Goal: Check status: Check status

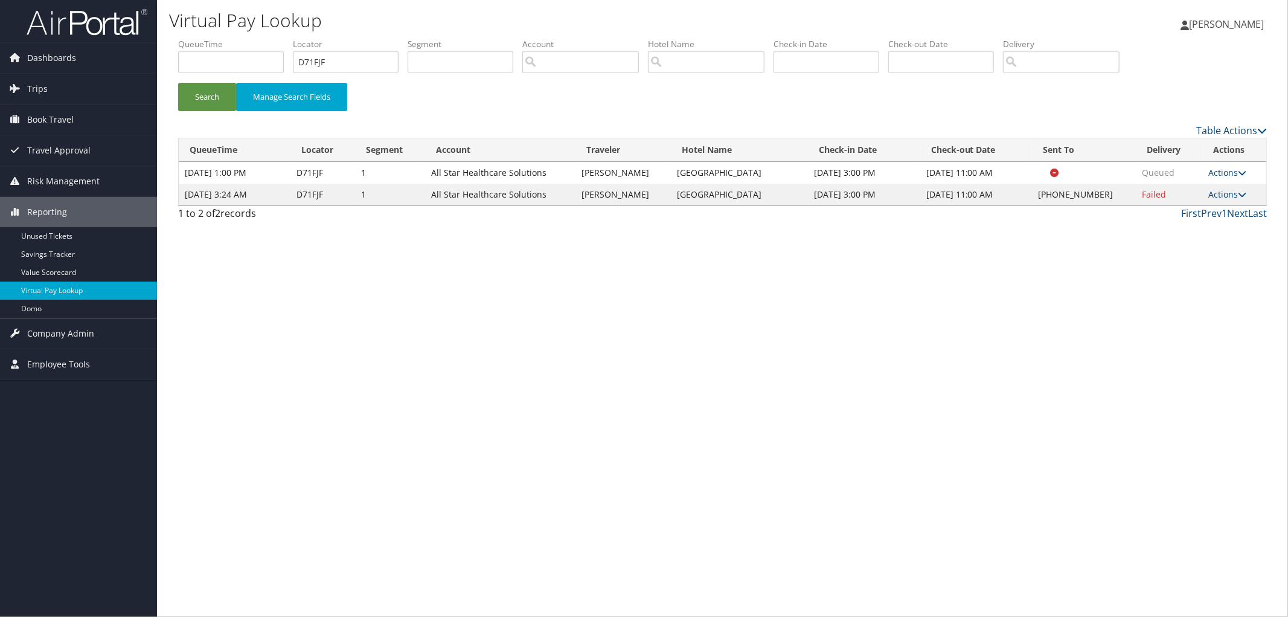
drag, startPoint x: 763, startPoint y: 195, endPoint x: 681, endPoint y: 195, distance: 81.5
click at [681, 195] on td "[GEOGRAPHIC_DATA]" at bounding box center [739, 195] width 137 height 22
copy td "[GEOGRAPHIC_DATA]"
drag, startPoint x: 352, startPoint y: 62, endPoint x: 230, endPoint y: 71, distance: 122.3
click at [230, 38] on ul "QueueTime Locator D71FJF Segment Account Traveler Hotel Name Check-in Date Chec…" at bounding box center [722, 38] width 1089 height 0
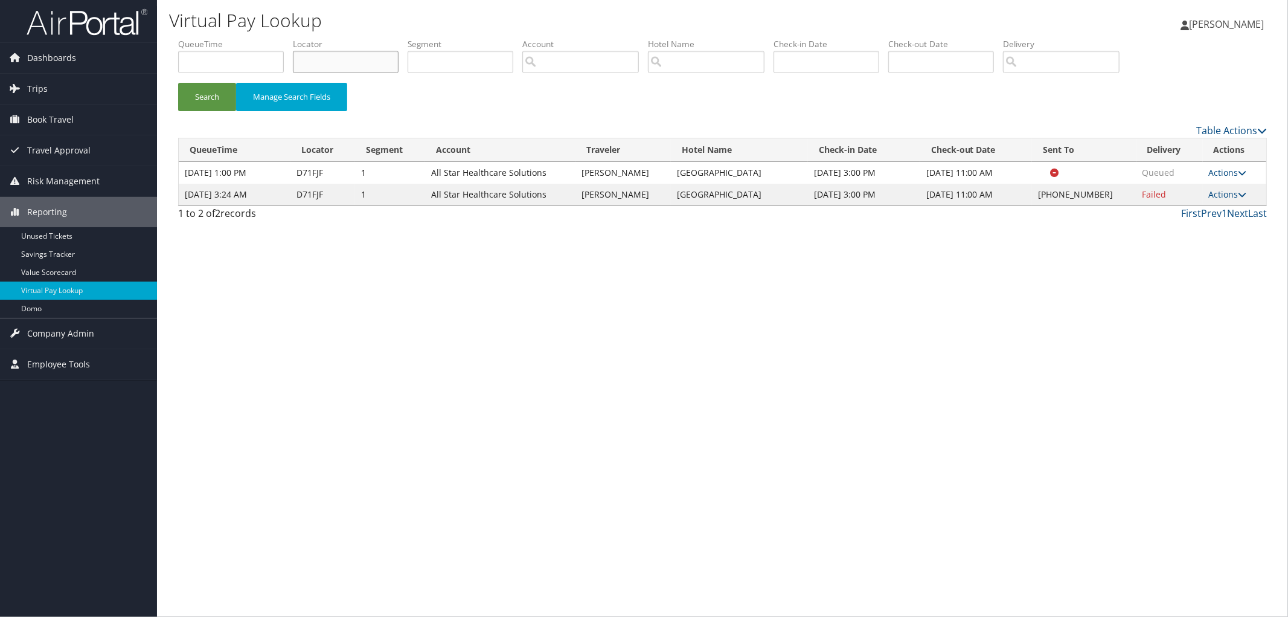
paste input "D6Z5HT"
type input "D6Z5HT"
click at [178, 83] on button "Search" at bounding box center [207, 97] width 58 height 28
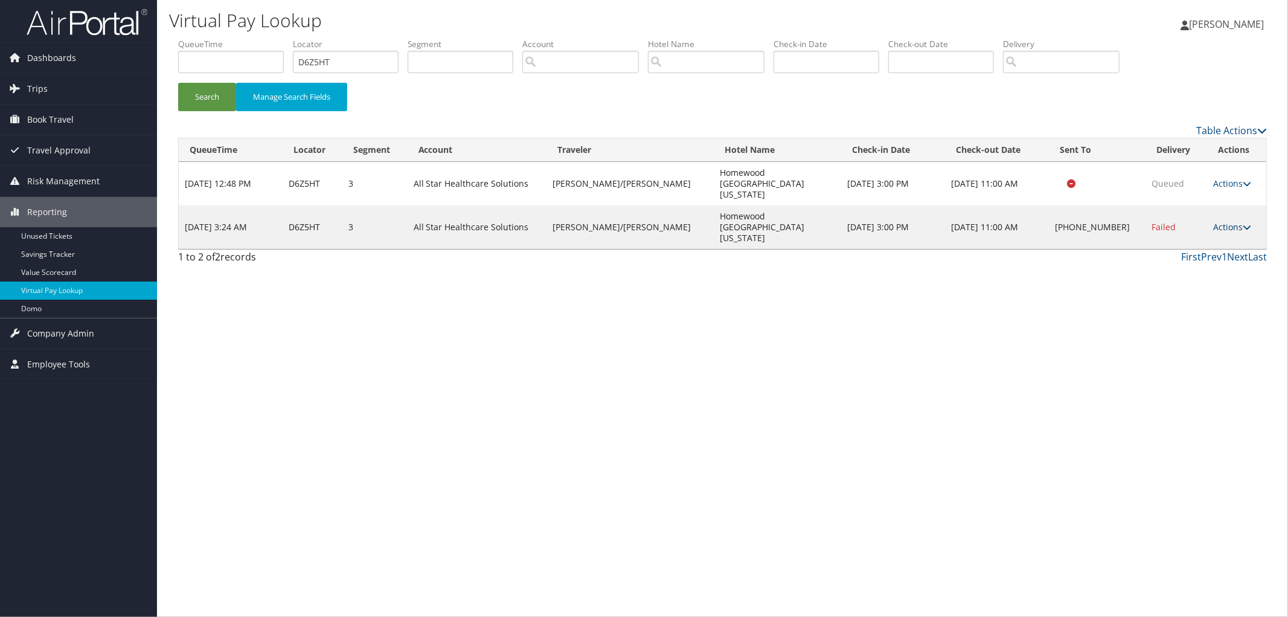
click at [1215, 221] on link "Actions" at bounding box center [1232, 226] width 38 height 11
click at [1197, 270] on link "View Itinerary" at bounding box center [1192, 273] width 103 height 21
click at [1219, 221] on link "Actions" at bounding box center [1232, 226] width 38 height 11
click at [1210, 215] on link "Resend" at bounding box center [1192, 212] width 103 height 21
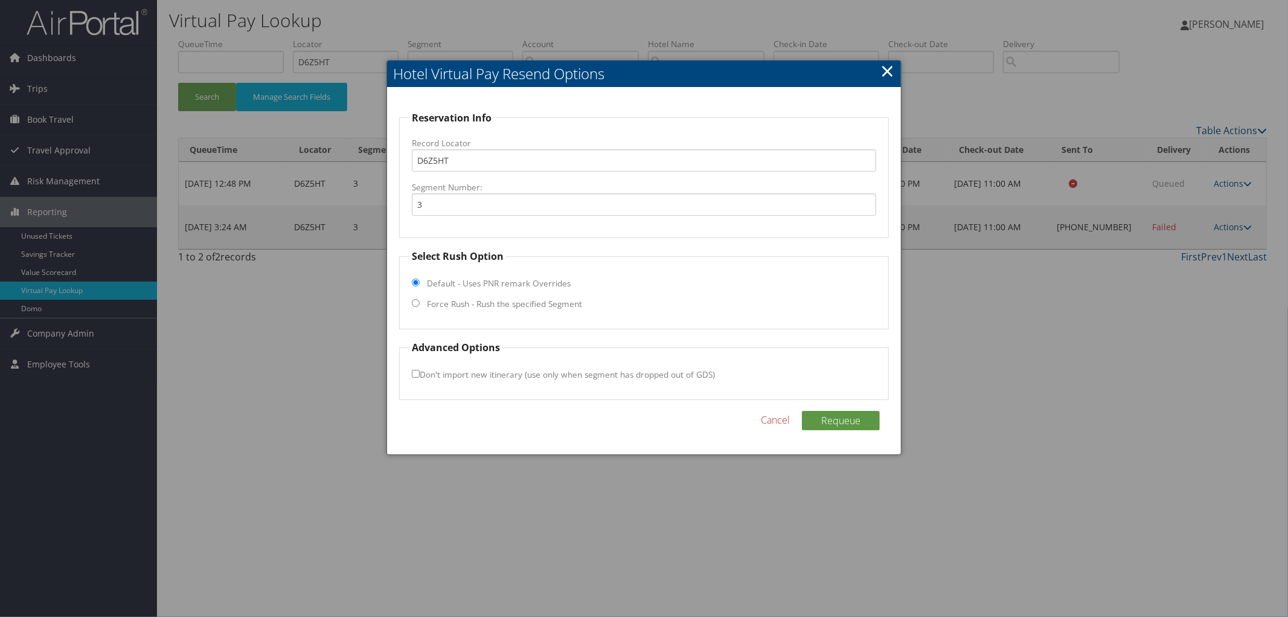
click at [529, 304] on label "Force Rush - Rush the specified Segment" at bounding box center [504, 304] width 155 height 12
click at [420, 304] on input "Force Rush - Rush the specified Segment" at bounding box center [416, 303] width 8 height 8
radio input "true"
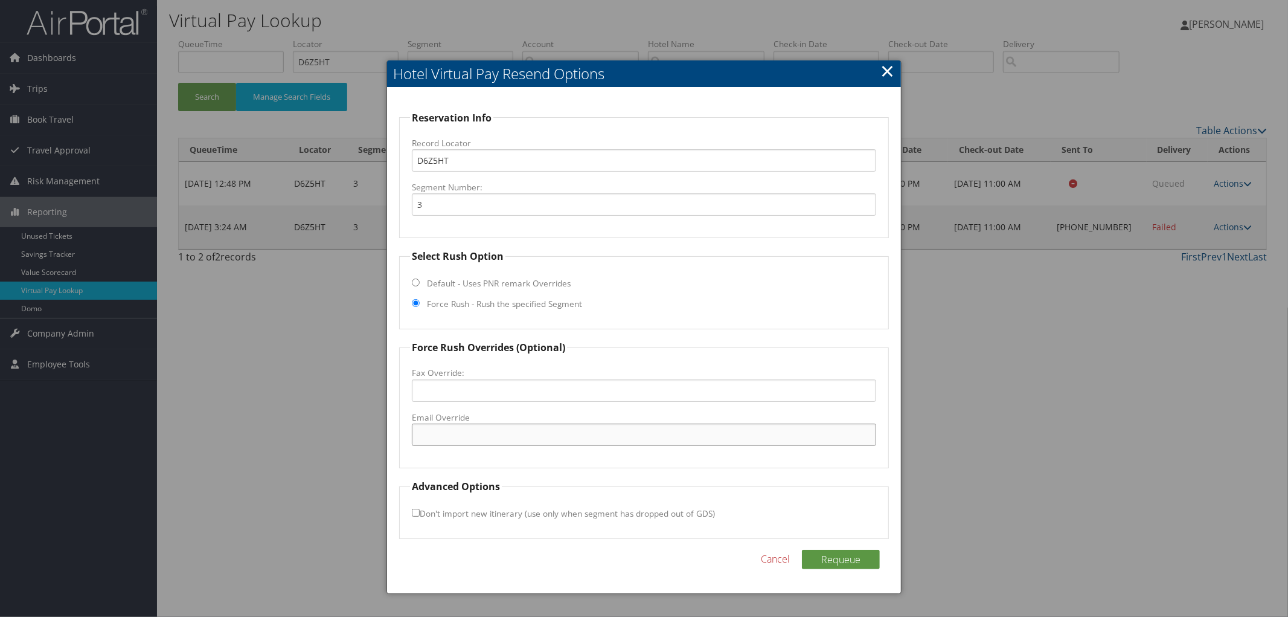
paste input "MKCHW_Homewood@hilton.com"
type input "MKCHW_Homewood@hilton.com"
click at [831, 559] on button "Requeue" at bounding box center [841, 559] width 78 height 19
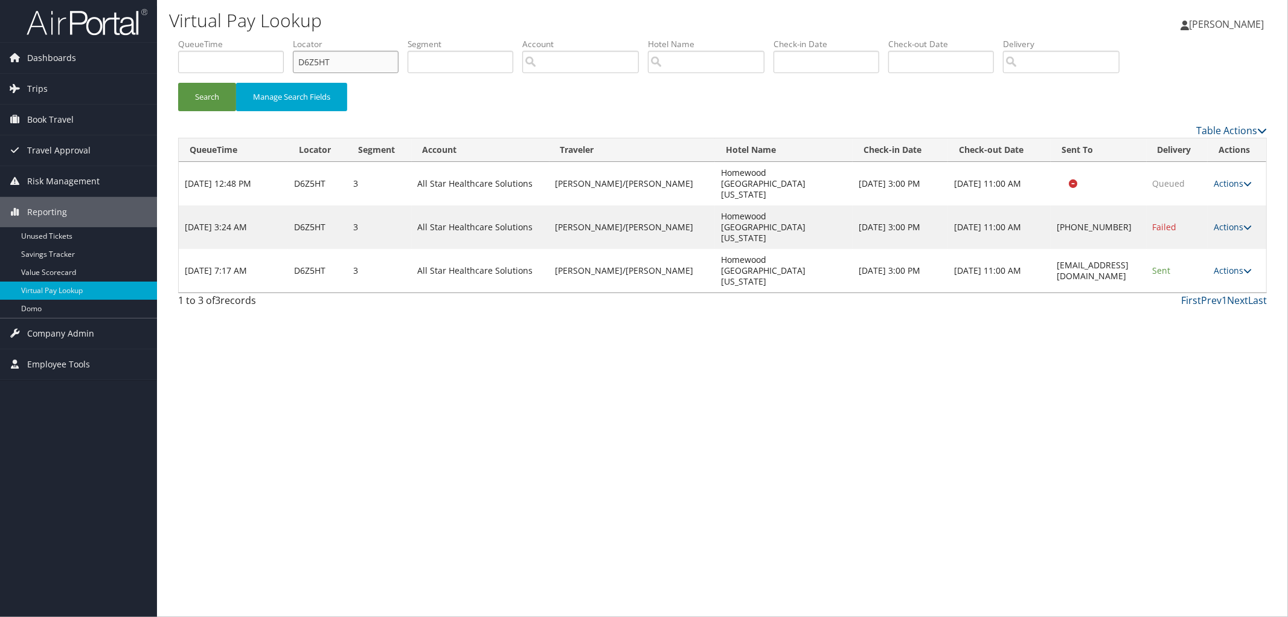
drag, startPoint x: 295, startPoint y: 65, endPoint x: 194, endPoint y: 70, distance: 101.0
click at [200, 38] on ul "QueueTime Locator D6Z5HT Segment Account Traveler Hotel Name Check-in Date Chec…" at bounding box center [722, 38] width 1089 height 0
paste input "D720D9"
type input "D720D9"
click at [178, 83] on button "Search" at bounding box center [207, 97] width 58 height 28
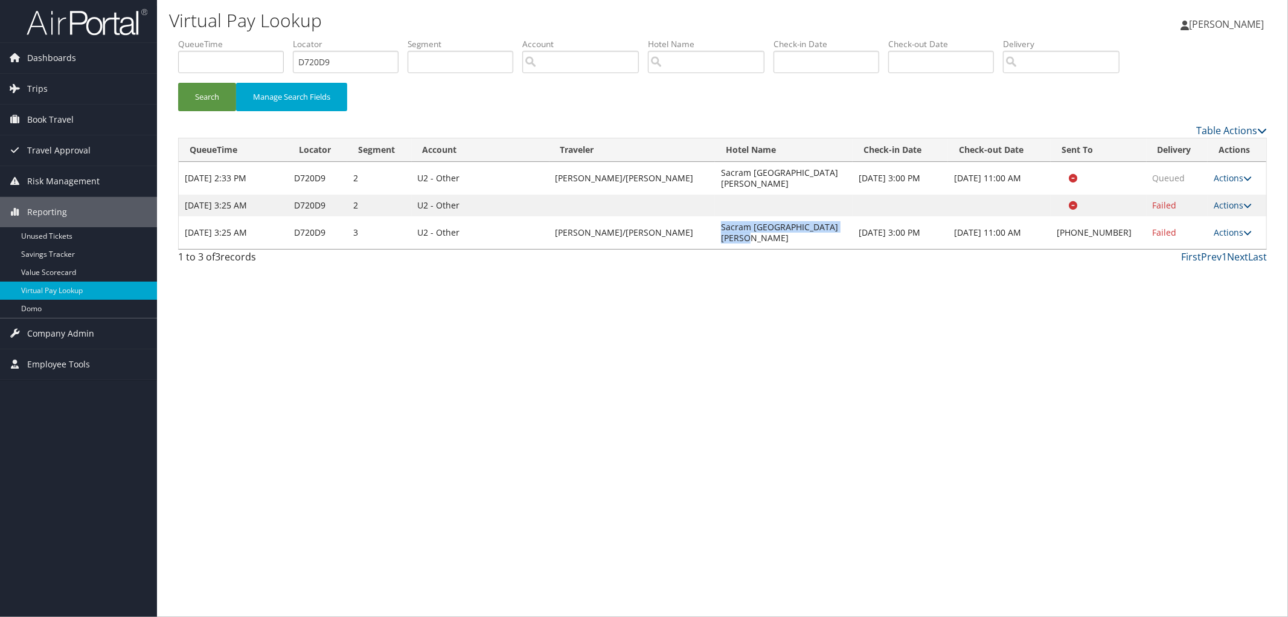
drag, startPoint x: 832, startPoint y: 216, endPoint x: 696, endPoint y: 219, distance: 135.9
click at [715, 219] on td "Sacram Marriott Rancho Cordova" at bounding box center [784, 232] width 138 height 33
copy td "Sacram Marriott Rancho Cordova"
drag, startPoint x: 291, startPoint y: 72, endPoint x: 262, endPoint y: 73, distance: 29.0
click at [268, 38] on ul "QueueTime Locator D720D9 Segment Account Traveler Hotel Name Check-in Date Chec…" at bounding box center [722, 38] width 1089 height 0
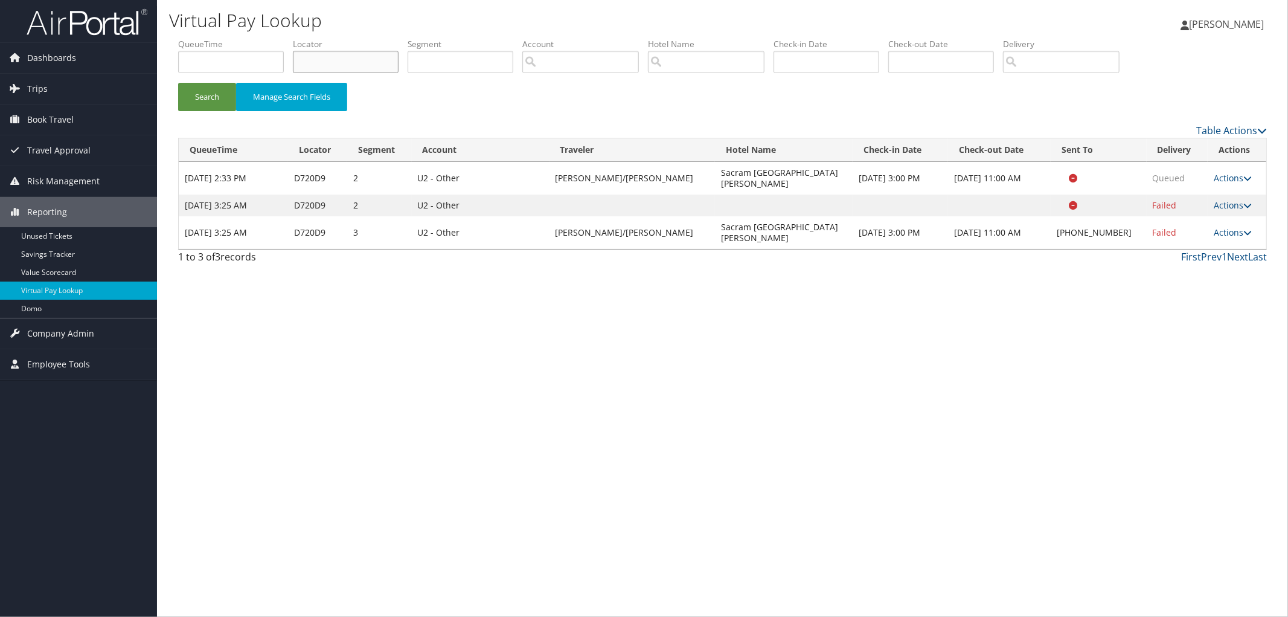
paste input "D4Z3J8"
type input "D4Z3J8"
click at [178, 83] on button "Search" at bounding box center [207, 97] width 58 height 28
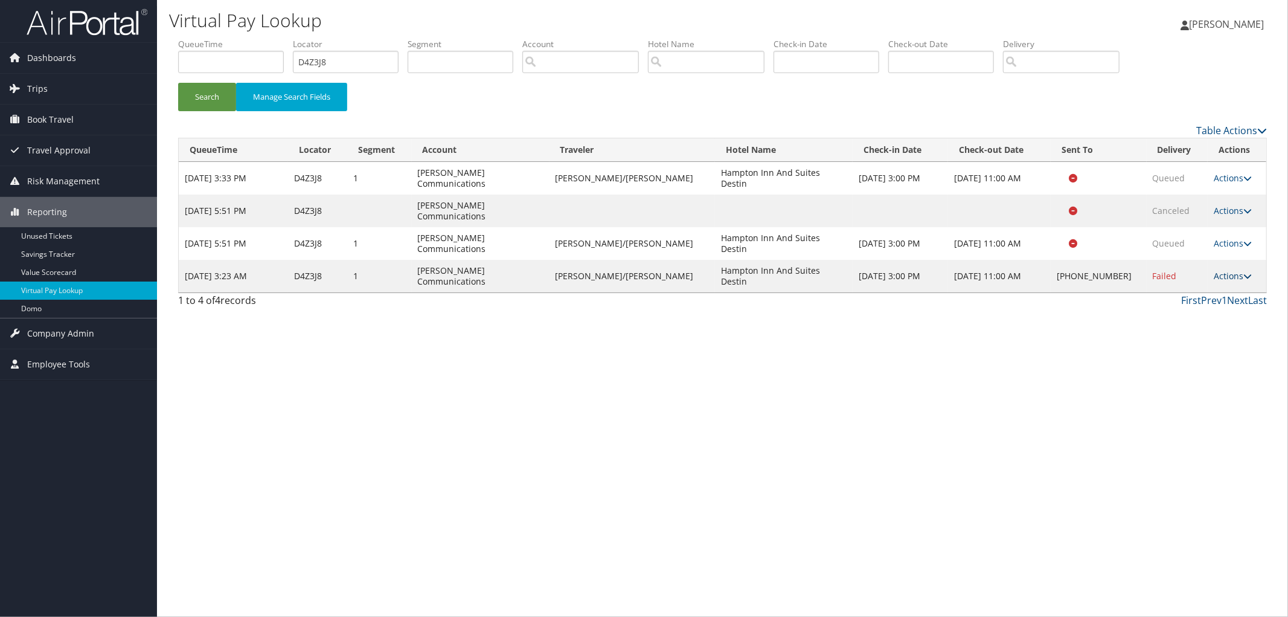
click at [1215, 270] on link "Actions" at bounding box center [1233, 275] width 38 height 11
click at [1191, 312] on link "View Itinerary" at bounding box center [1192, 317] width 103 height 21
click at [1216, 270] on link "Actions" at bounding box center [1233, 275] width 38 height 11
click at [1206, 254] on link "Resend" at bounding box center [1192, 255] width 103 height 21
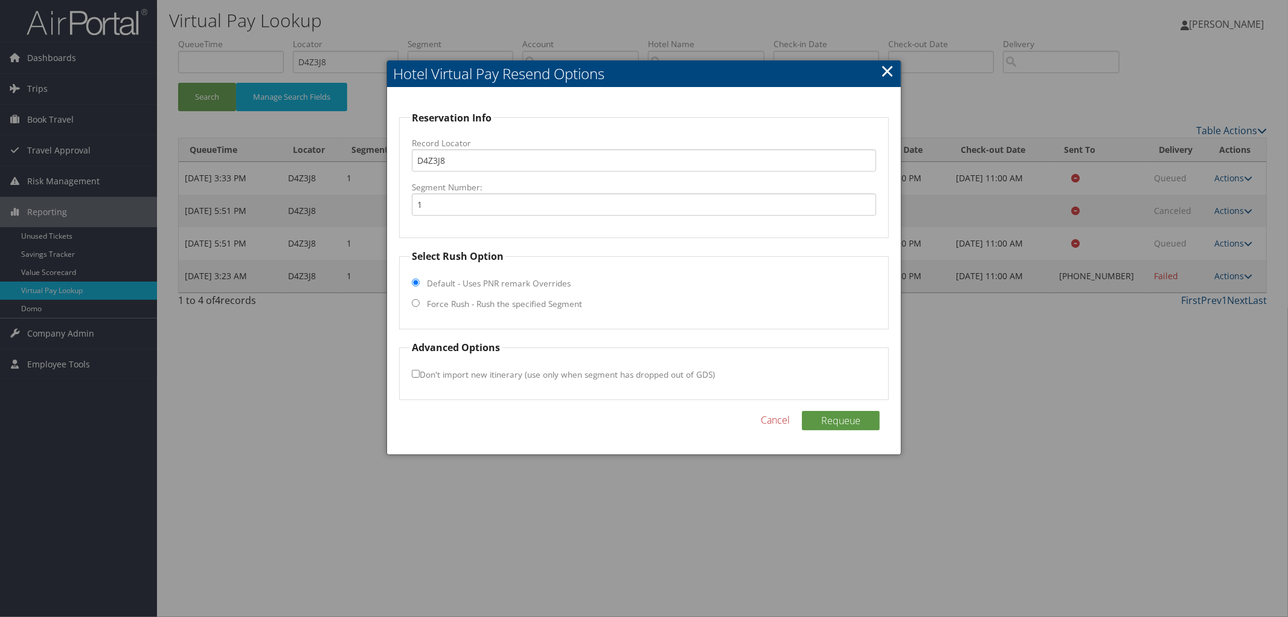
click at [538, 304] on label "Force Rush - Rush the specified Segment" at bounding box center [504, 304] width 155 height 12
click at [420, 304] on input "Force Rush - Rush the specified Segment" at bounding box center [416, 303] width 8 height 8
radio input "true"
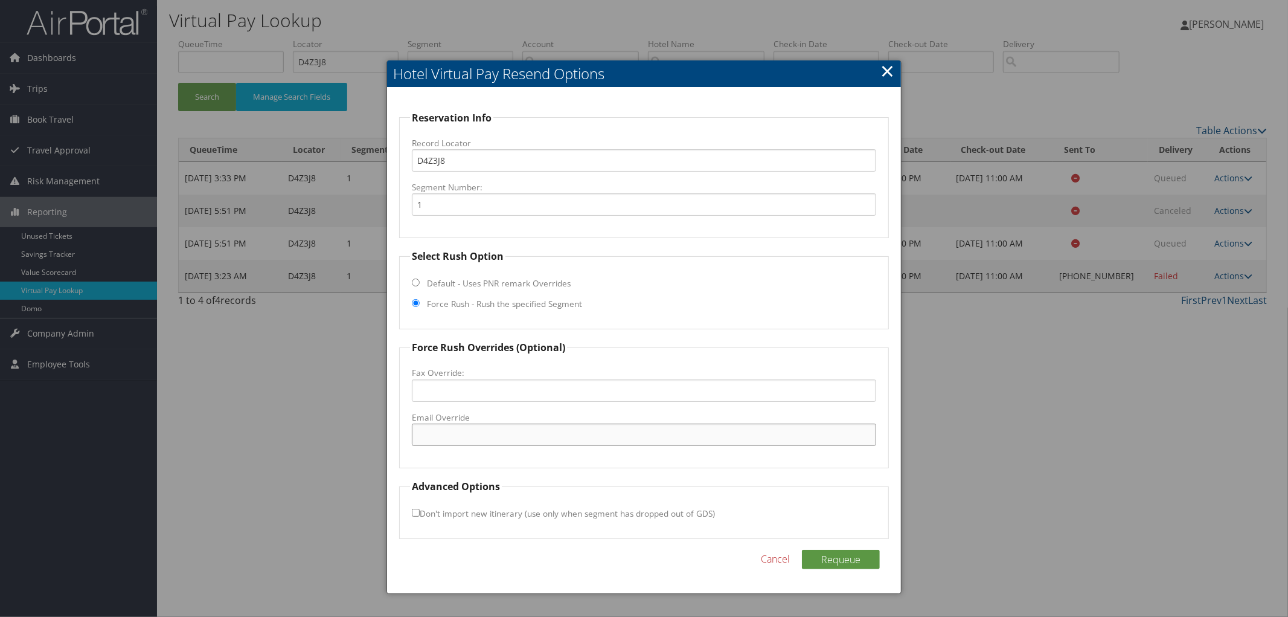
paste input "DSINE_hampton_suites@hilton.com"
type input "DSINE_hampton_suites@hilton.com"
click at [825, 554] on button "Requeue" at bounding box center [841, 559] width 78 height 19
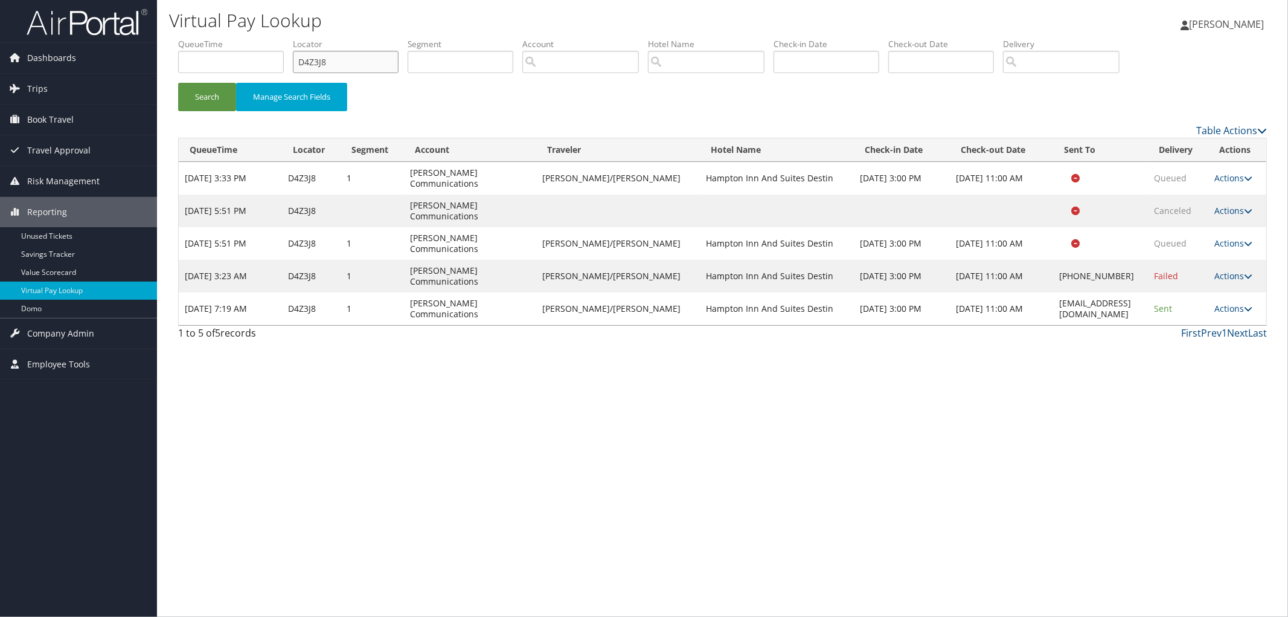
drag, startPoint x: 341, startPoint y: 58, endPoint x: 248, endPoint y: 58, distance: 93.6
click at [249, 38] on ul "QueueTime Locator D4Z3J8 Segment Account Traveler Hotel Name Check-in Date Chec…" at bounding box center [722, 38] width 1089 height 0
paste input "D3TJ1X"
type input "D3TJ1X"
click at [178, 83] on button "Search" at bounding box center [207, 97] width 58 height 28
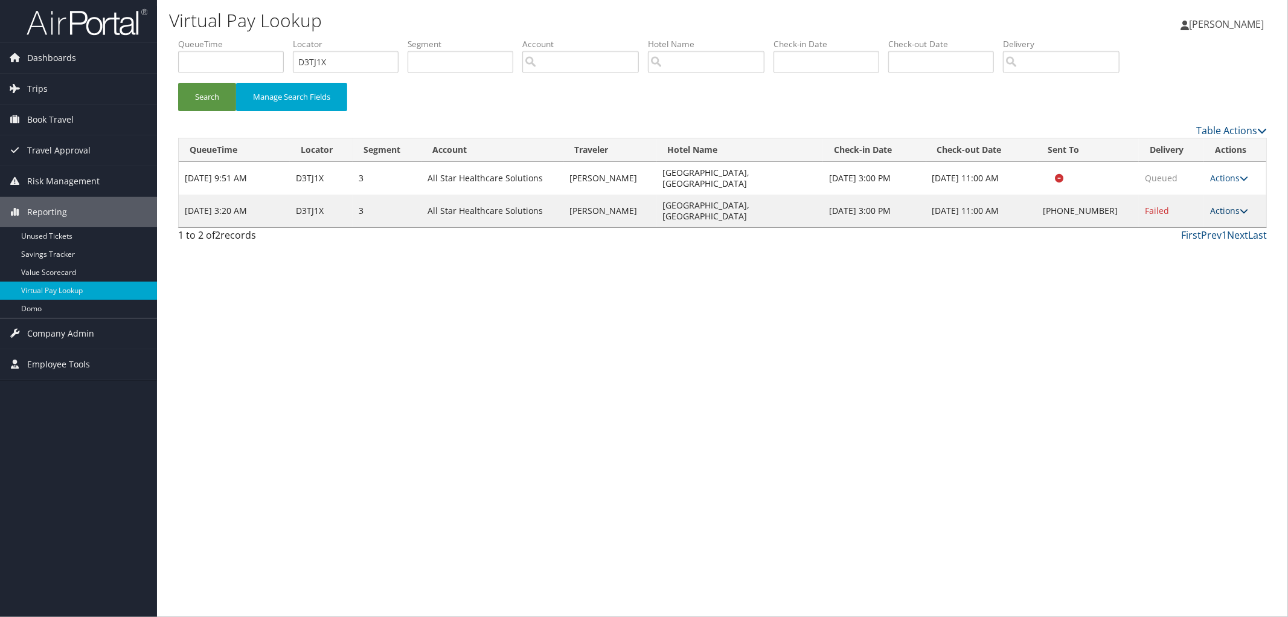
click at [1221, 213] on link "Actions" at bounding box center [1229, 210] width 38 height 11
click at [1227, 298] on link "View Itinerary" at bounding box center [1191, 290] width 103 height 21
click at [113, 74] on link "Trips" at bounding box center [78, 89] width 157 height 30
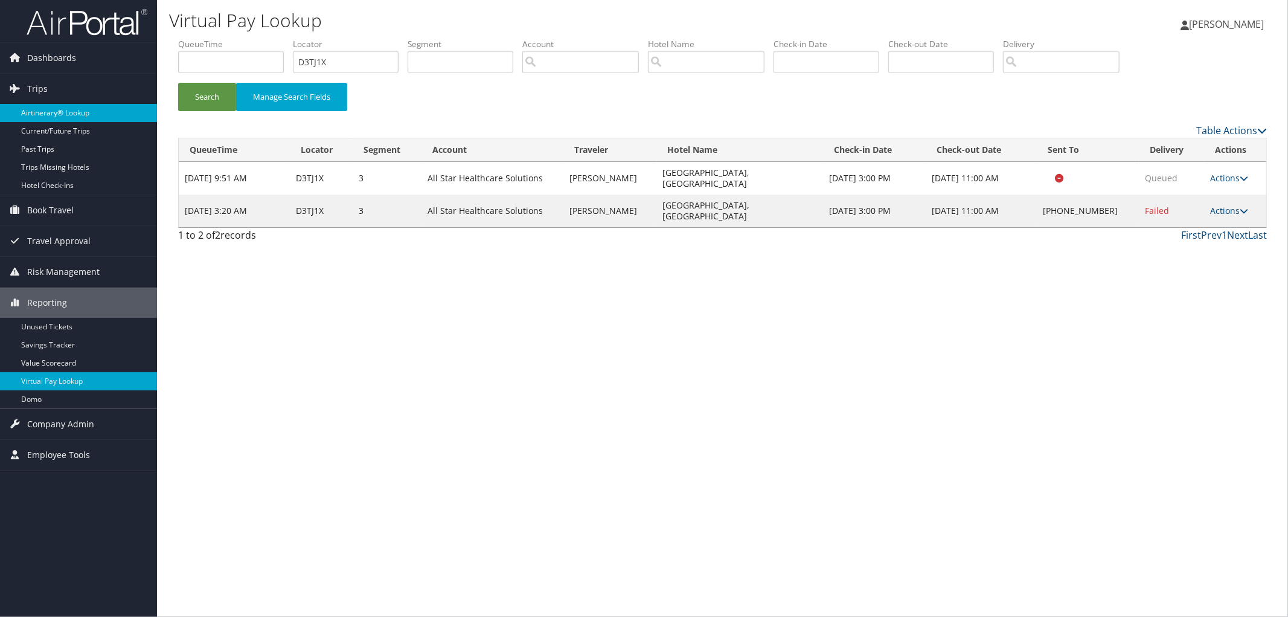
click at [112, 114] on link "Airtinerary® Lookup" at bounding box center [78, 113] width 157 height 18
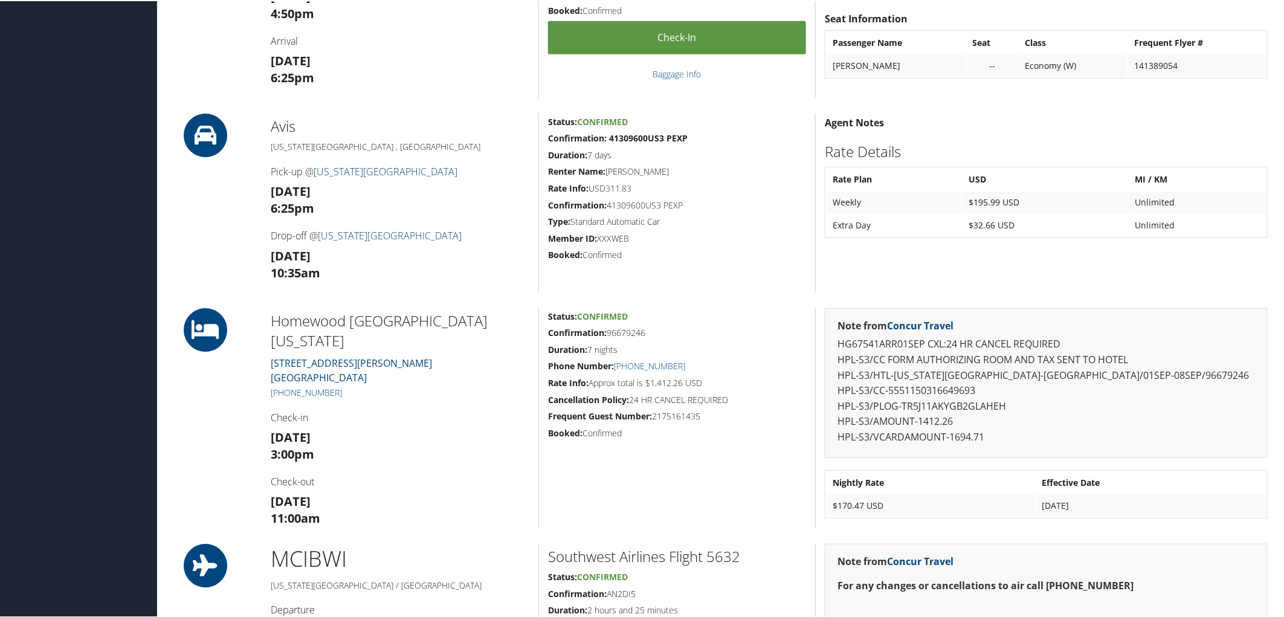
scroll to position [536, 0]
click at [316, 354] on link "10556 Marty Street Overland Park KS 66212" at bounding box center [351, 368] width 161 height 28
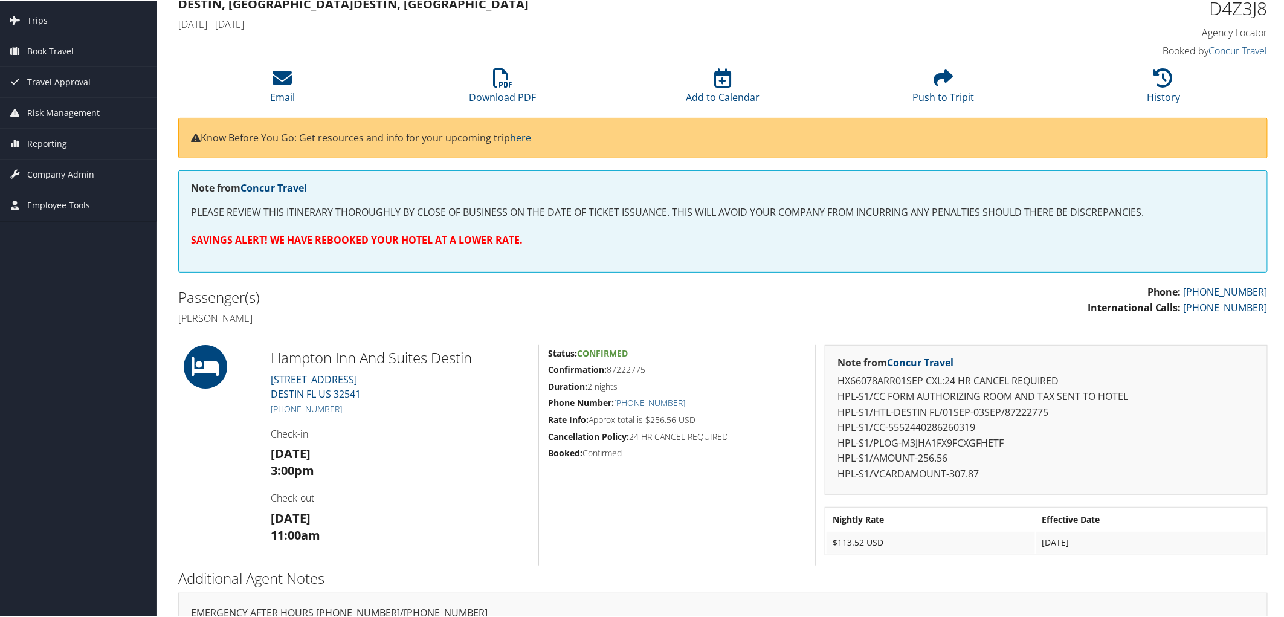
scroll to position [134, 0]
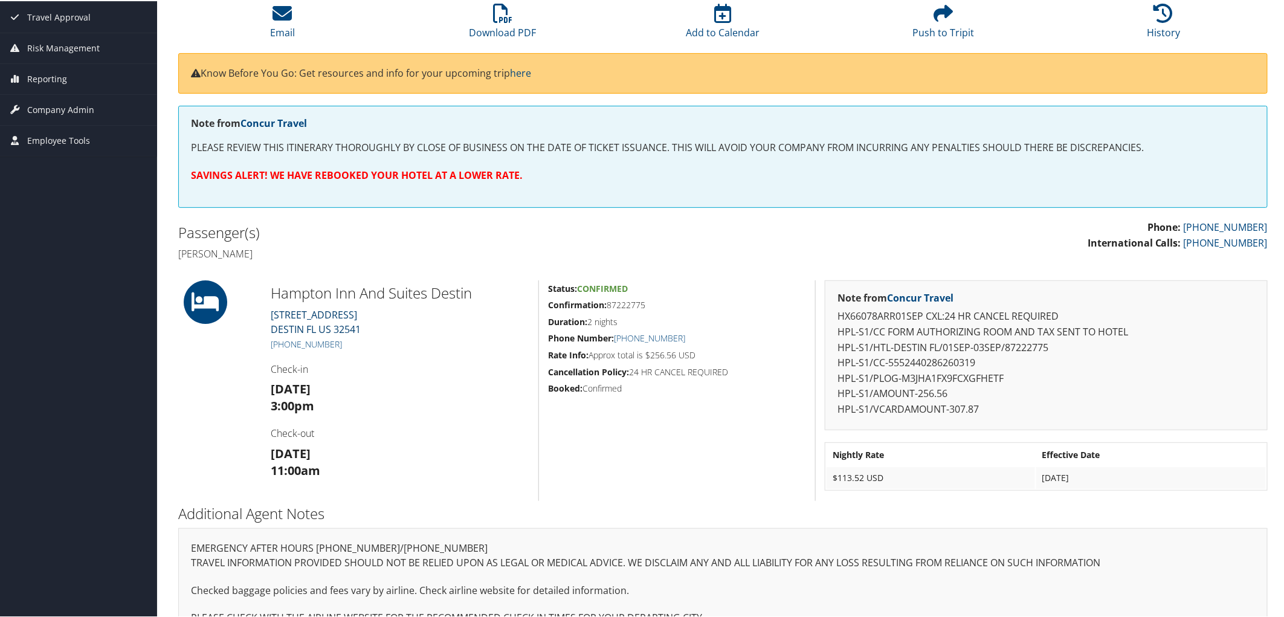
click at [322, 315] on link "1625 Scenic Hwy 98 East DESTIN FL US 32541" at bounding box center [316, 321] width 90 height 28
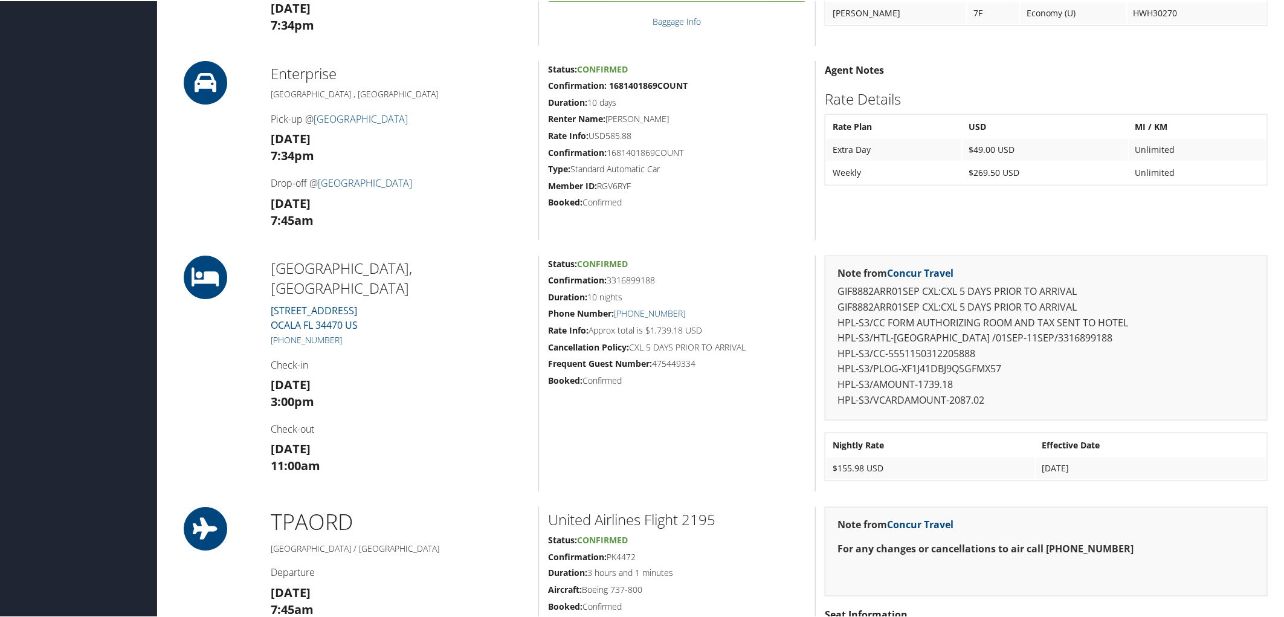
scroll to position [604, 0]
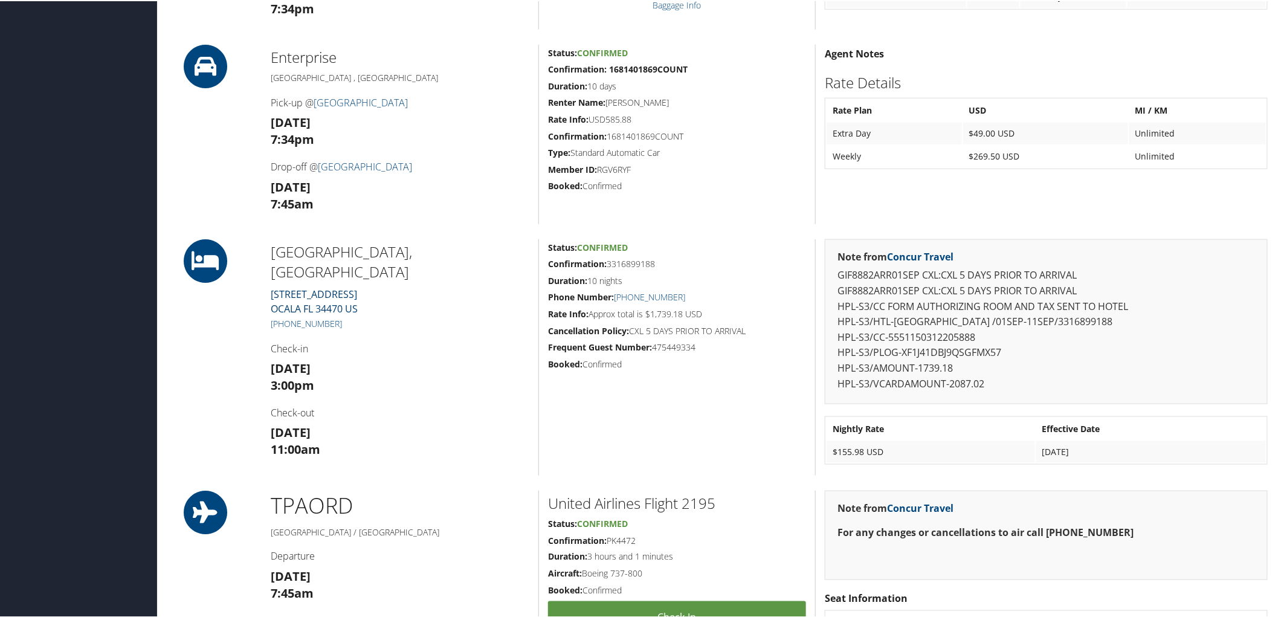
click at [325, 286] on link "120 EAST SILVER SPRINGS BLVD OCALA FL 34470 US" at bounding box center [314, 300] width 87 height 28
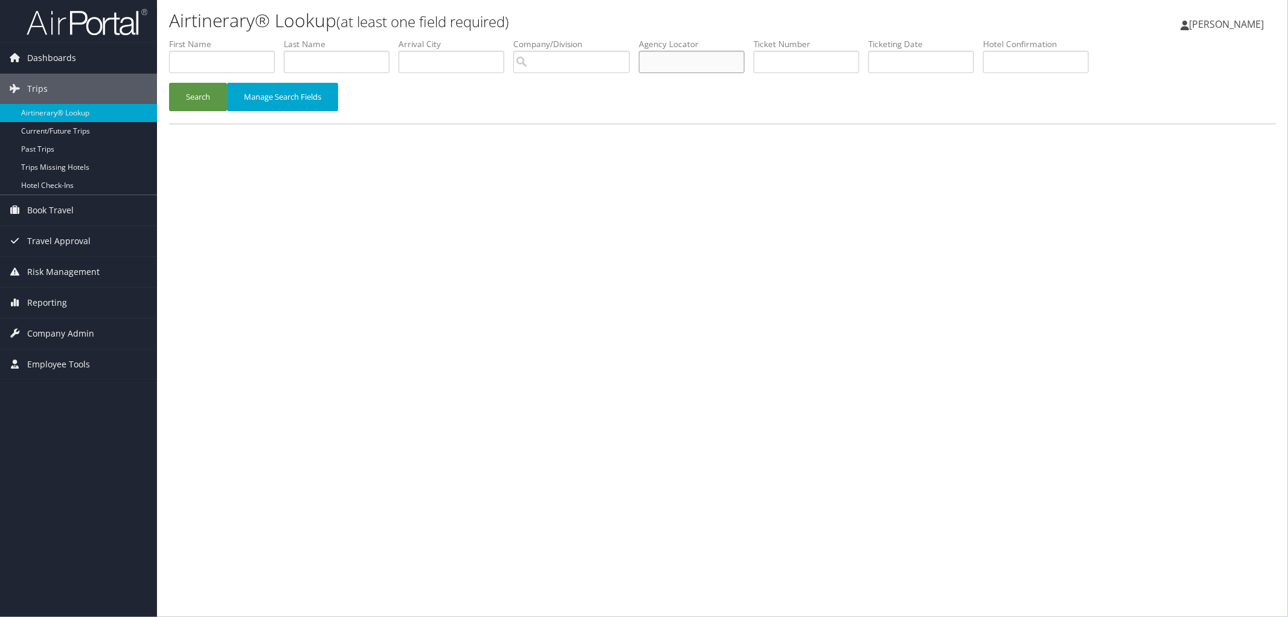
click at [689, 63] on input "text" at bounding box center [692, 62] width 106 height 22
type input "D7BNGQ"
click at [169, 83] on button "Search" at bounding box center [198, 97] width 58 height 28
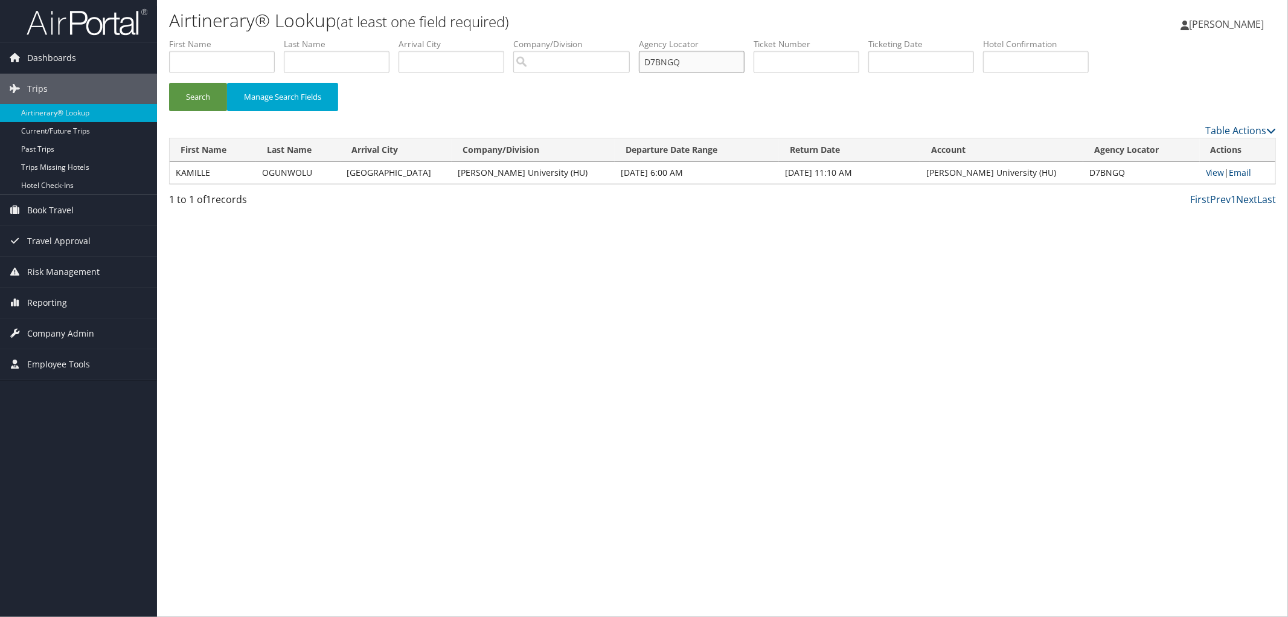
click at [691, 64] on input "D7BNGQ" at bounding box center [692, 62] width 106 height 22
click at [1215, 172] on link "View" at bounding box center [1215, 172] width 19 height 11
drag, startPoint x: 321, startPoint y: 168, endPoint x: 270, endPoint y: 173, distance: 51.0
click at [270, 173] on td "OGUNWOLU" at bounding box center [298, 173] width 85 height 22
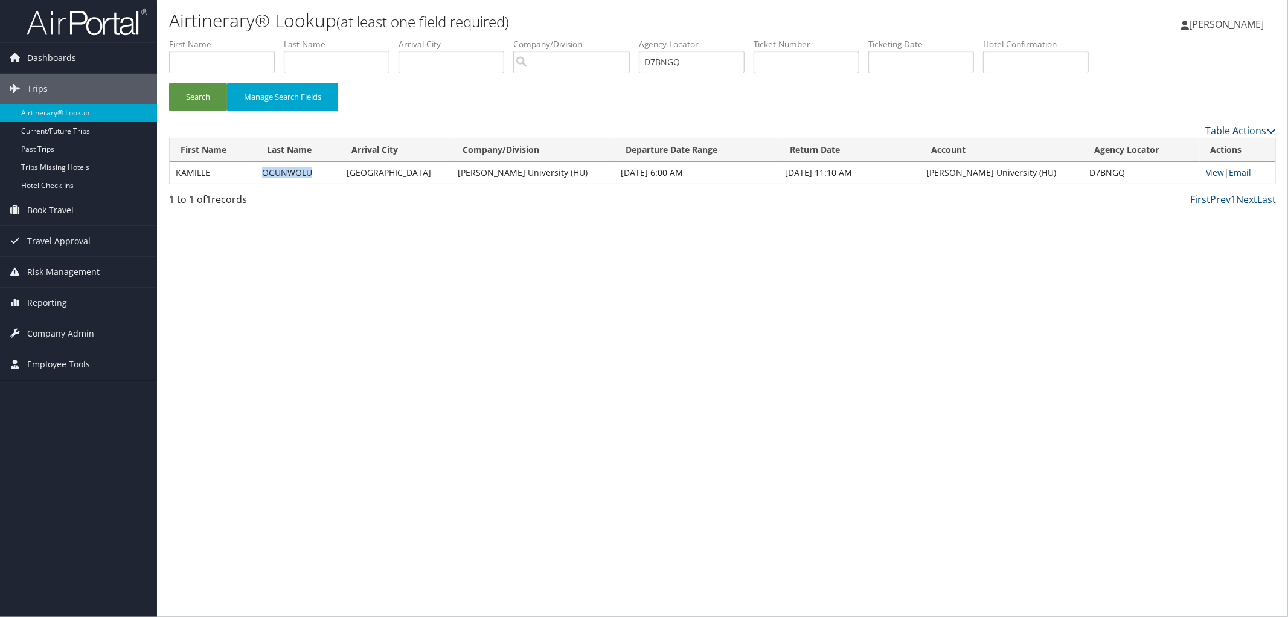
copy td "OGUNWOLU"
drag, startPoint x: 210, startPoint y: 176, endPoint x: 176, endPoint y: 173, distance: 33.9
click at [176, 173] on td "KAMILLE" at bounding box center [213, 173] width 86 height 22
copy td "KAMILLE"
click at [1213, 173] on link "View" at bounding box center [1215, 172] width 19 height 11
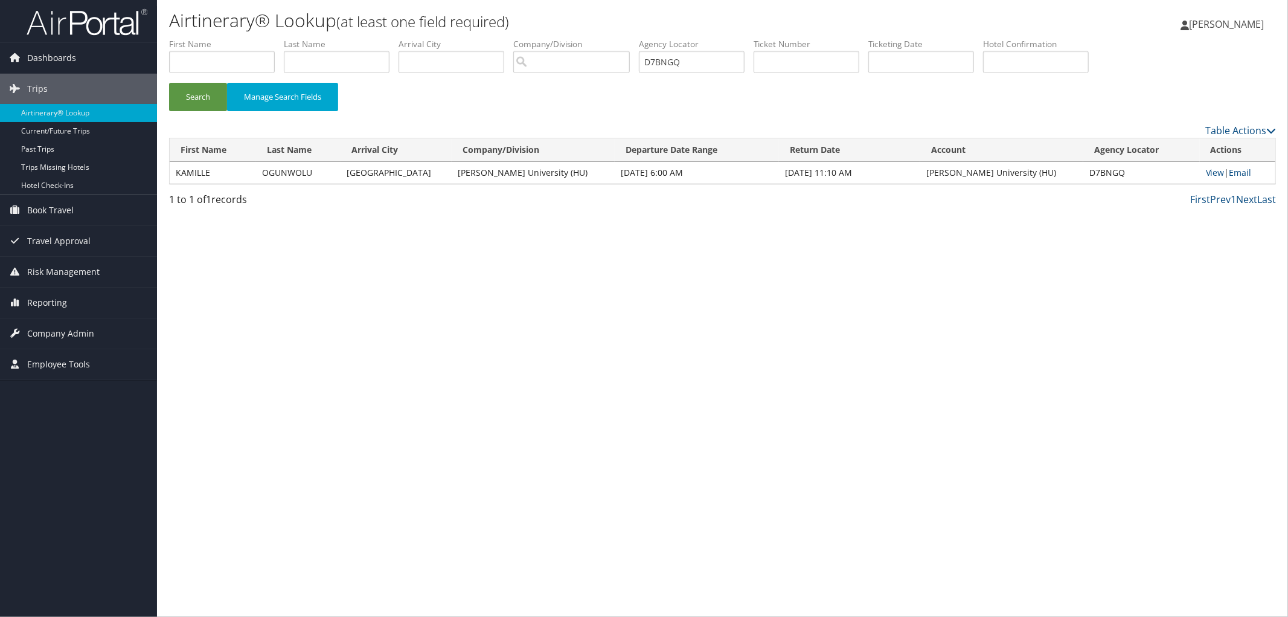
click at [1097, 172] on td "D7BNGQ" at bounding box center [1142, 173] width 117 height 22
click at [1101, 172] on td "D7BNGQ" at bounding box center [1142, 173] width 117 height 22
drag, startPoint x: 1101, startPoint y: 172, endPoint x: 1119, endPoint y: 172, distance: 18.1
click at [1119, 172] on td "D7BNGQ" at bounding box center [1142, 173] width 117 height 22
click at [1103, 172] on td "D7BNGQ" at bounding box center [1142, 173] width 117 height 22
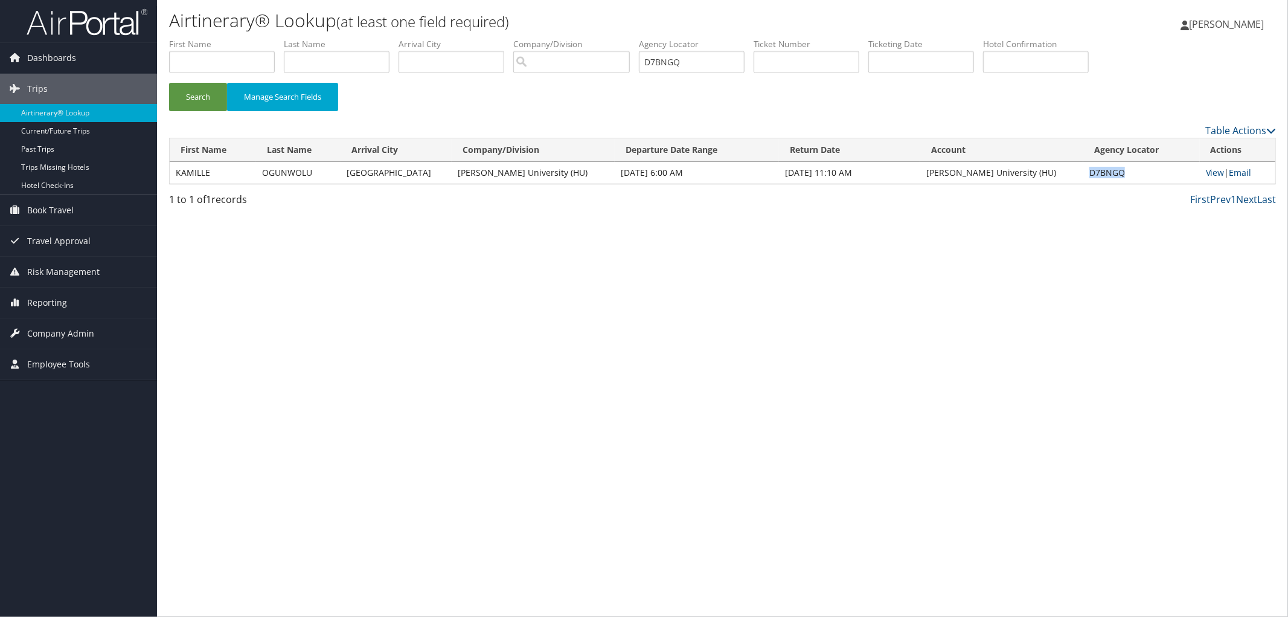
click at [1103, 172] on td "D7BNGQ" at bounding box center [1142, 173] width 117 height 22
copy td "D7BNGQ"
drag, startPoint x: 716, startPoint y: 53, endPoint x: 497, endPoint y: 101, distance: 224.5
click at [529, 94] on form "First Name Last Name Departure City Arrival City Company/Division Airport/City …" at bounding box center [722, 80] width 1107 height 85
paste input "QKTOJV"
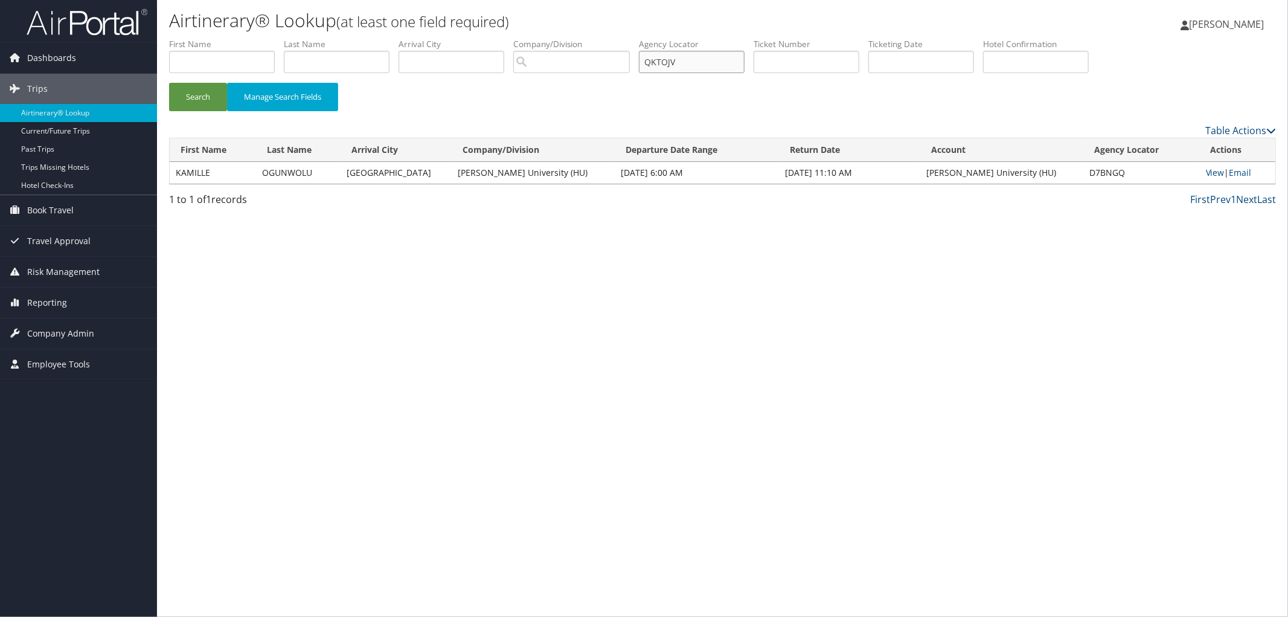
type input "QKTOJV"
click at [169, 83] on button "Search" at bounding box center [198, 97] width 58 height 28
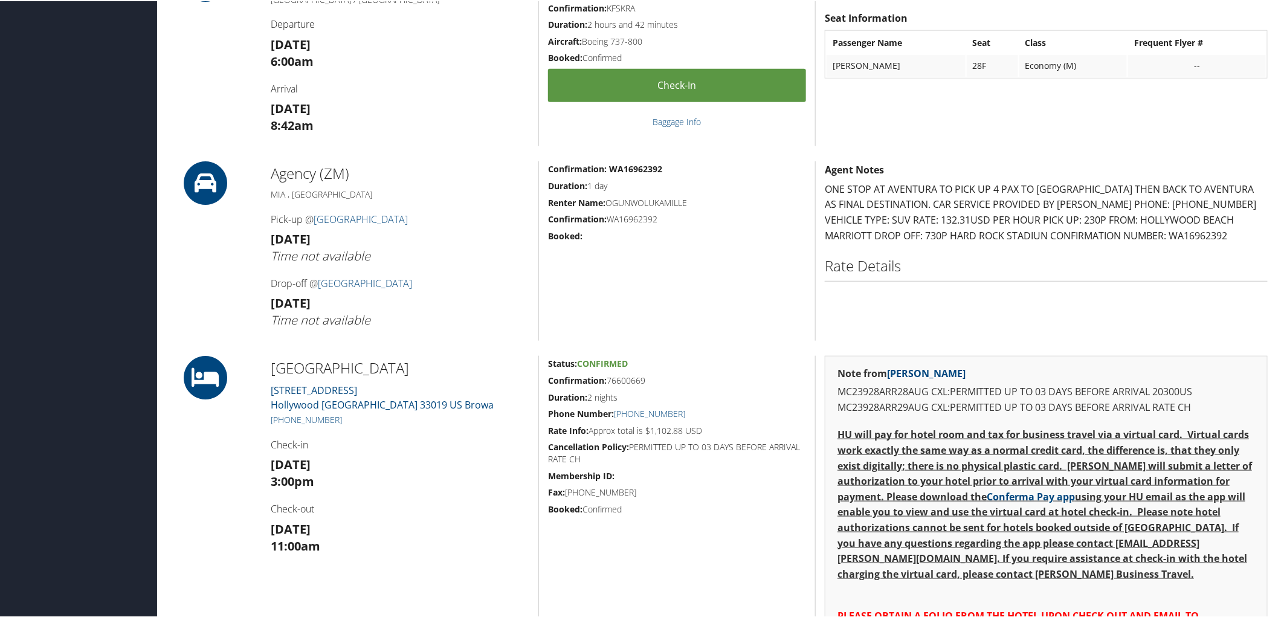
scroll to position [604, 0]
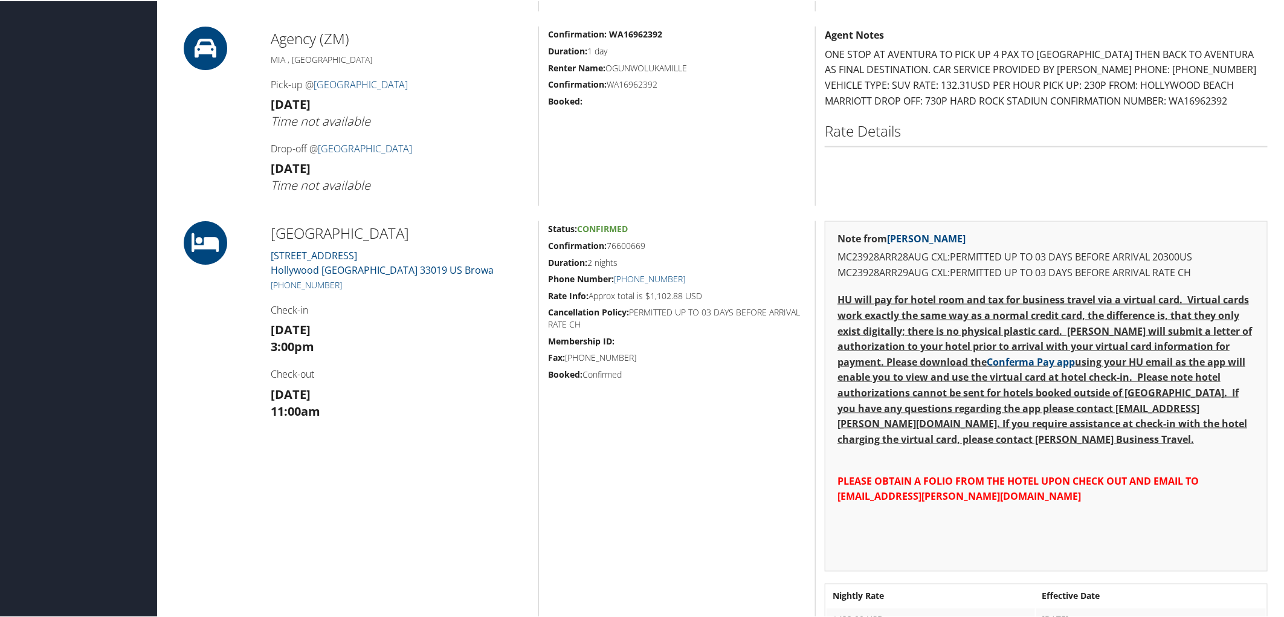
drag, startPoint x: 461, startPoint y: 219, endPoint x: 275, endPoint y: 226, distance: 186.8
click at [275, 226] on div "Admin Actions Repair Airtinerary® 86082428 [GEOGRAPHIC_DATA], [GEOGRAPHIC_DATA]…" at bounding box center [722, 423] width 1107 height 2112
copy h2 "[GEOGRAPHIC_DATA]"
drag, startPoint x: 647, startPoint y: 243, endPoint x: 608, endPoint y: 242, distance: 39.9
click at [608, 242] on h5 "Confirmation: 76600669" at bounding box center [677, 245] width 258 height 12
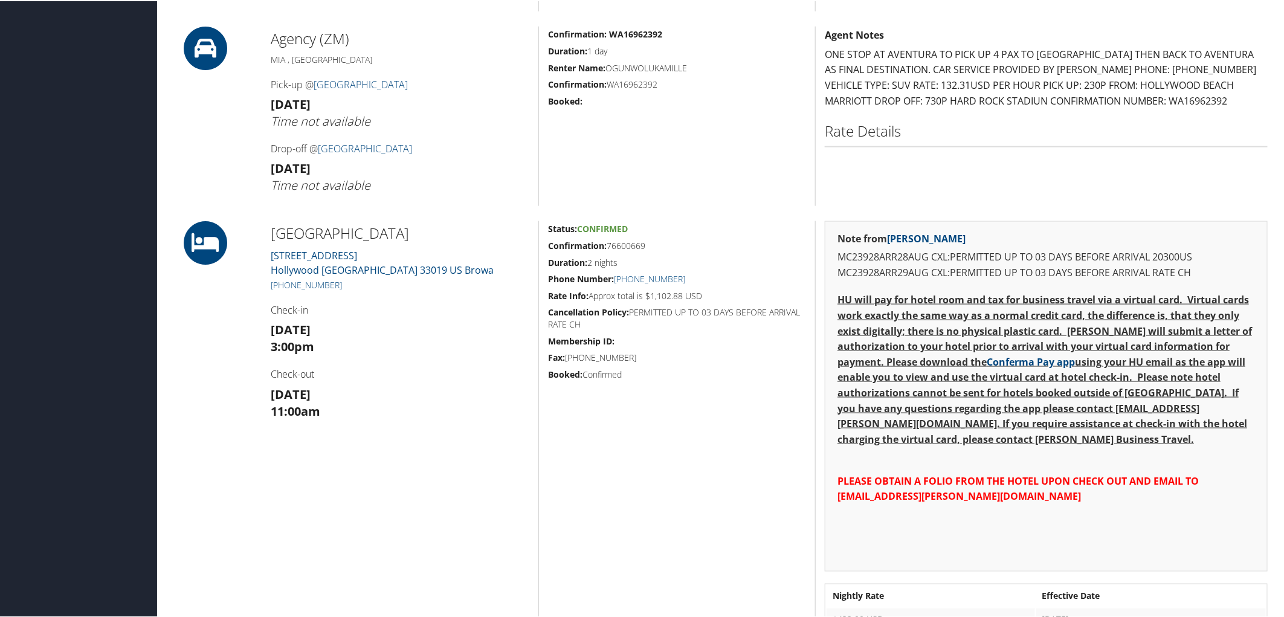
copy h5 "76600669"
click at [439, 375] on h4 "Check-out" at bounding box center [400, 372] width 259 height 13
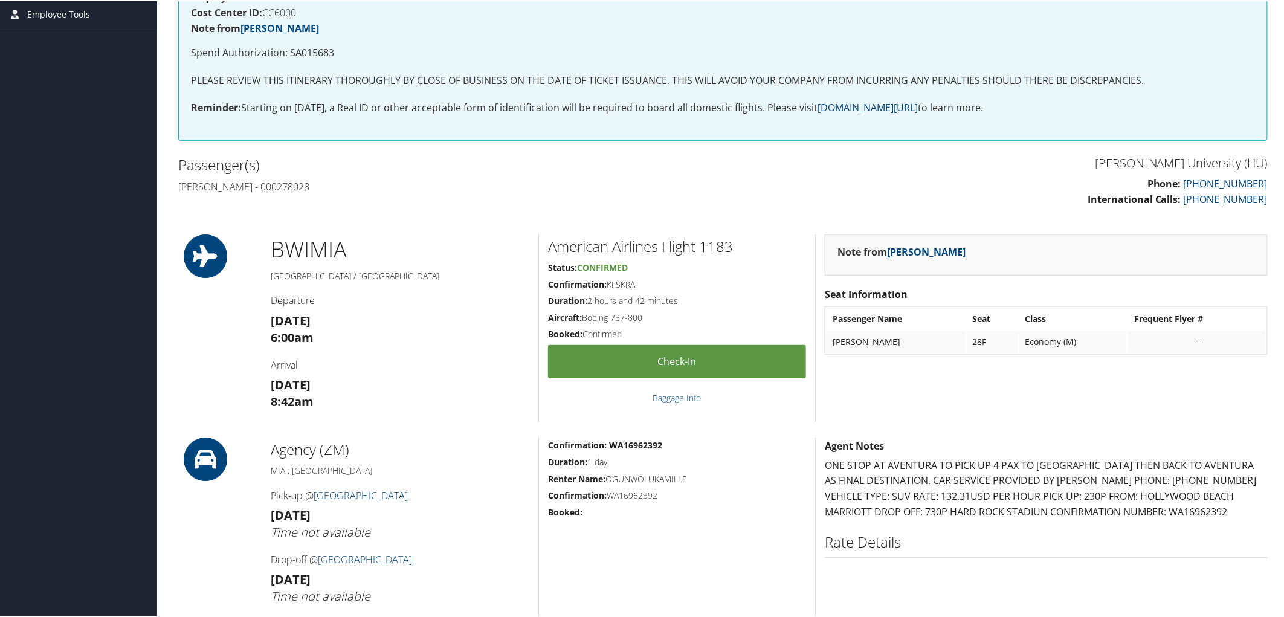
scroll to position [0, 0]
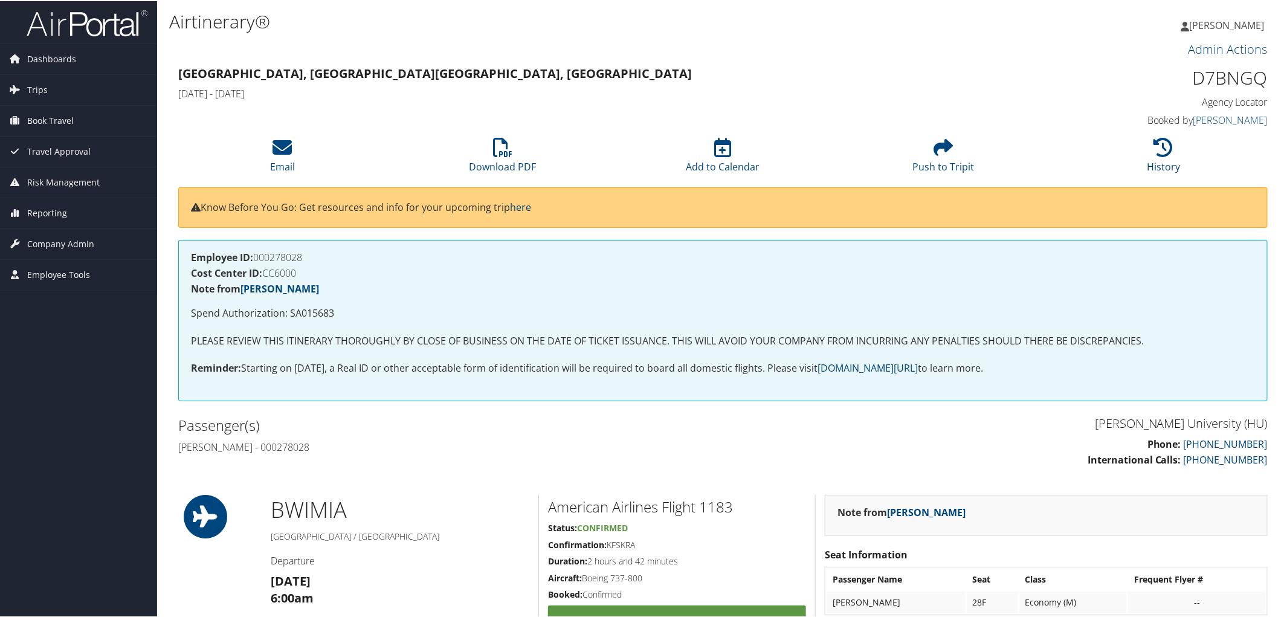
click at [296, 248] on div "Employee ID: 000278028 Cost Center ID: CC6000 Note from [PERSON_NAME] Authoriza…" at bounding box center [722, 319] width 1089 height 161
click at [296, 252] on h4 "Employee ID: 000278028" at bounding box center [723, 256] width 1064 height 10
copy h4 "000278028"
click at [318, 312] on p "Spend Authorization: SA015683" at bounding box center [723, 312] width 1064 height 16
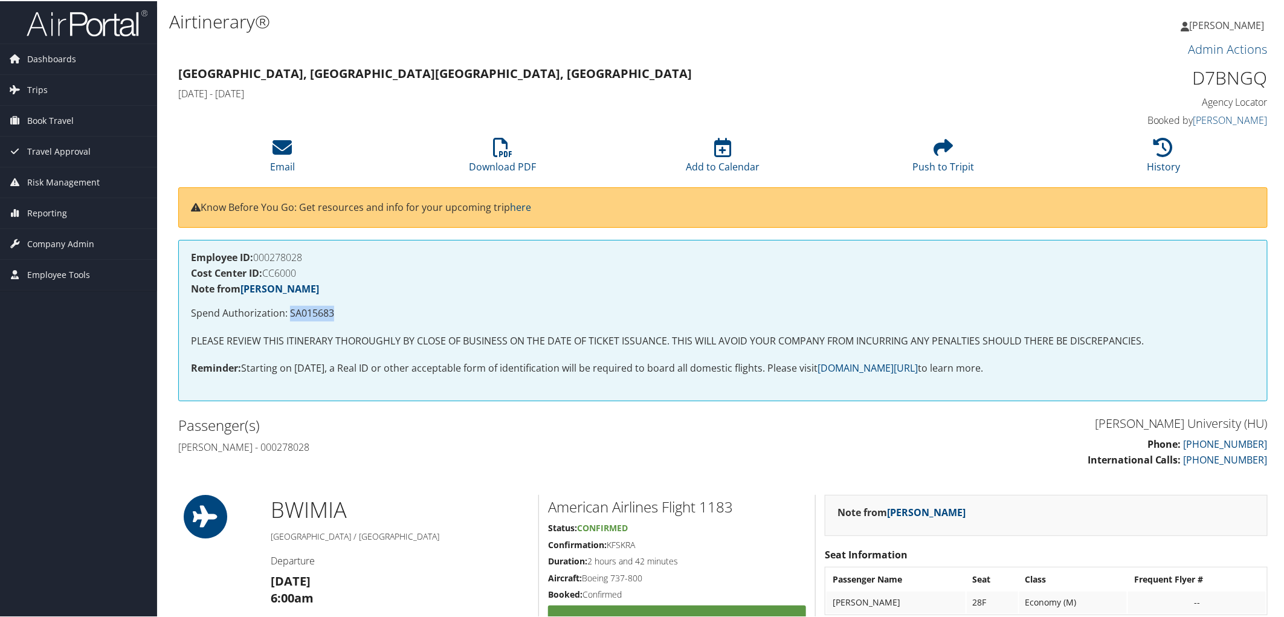
click at [318, 312] on p "Spend Authorization: SA015683" at bounding box center [723, 312] width 1064 height 16
copy p "SA015683"
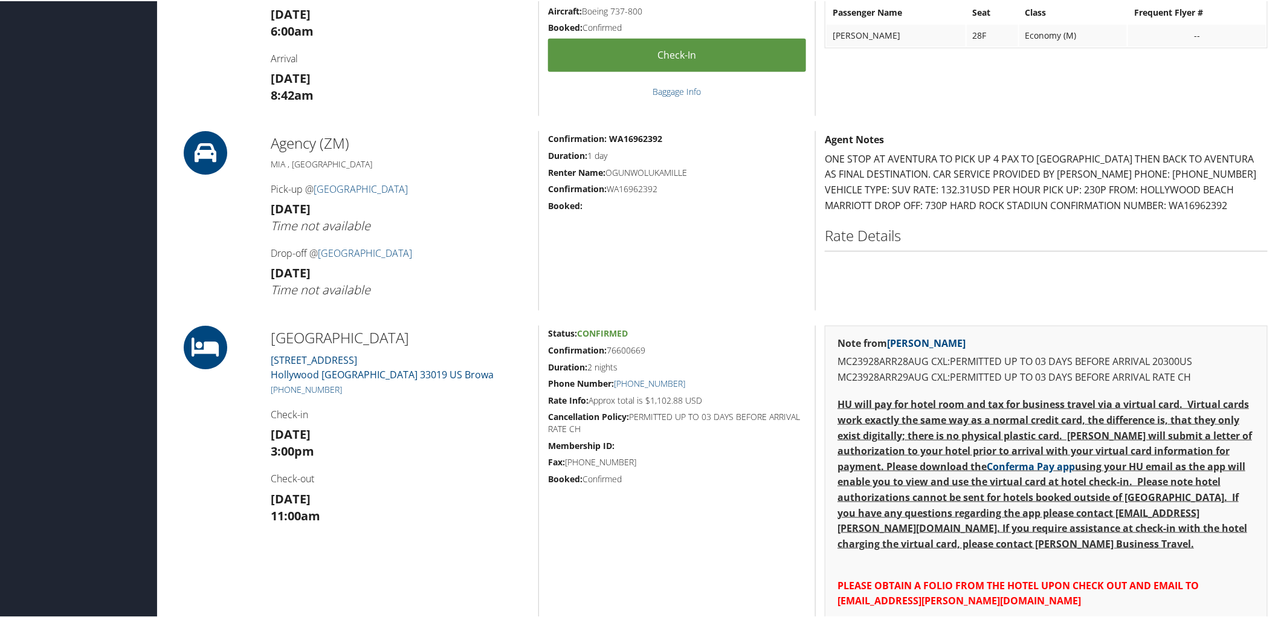
scroll to position [604, 0]
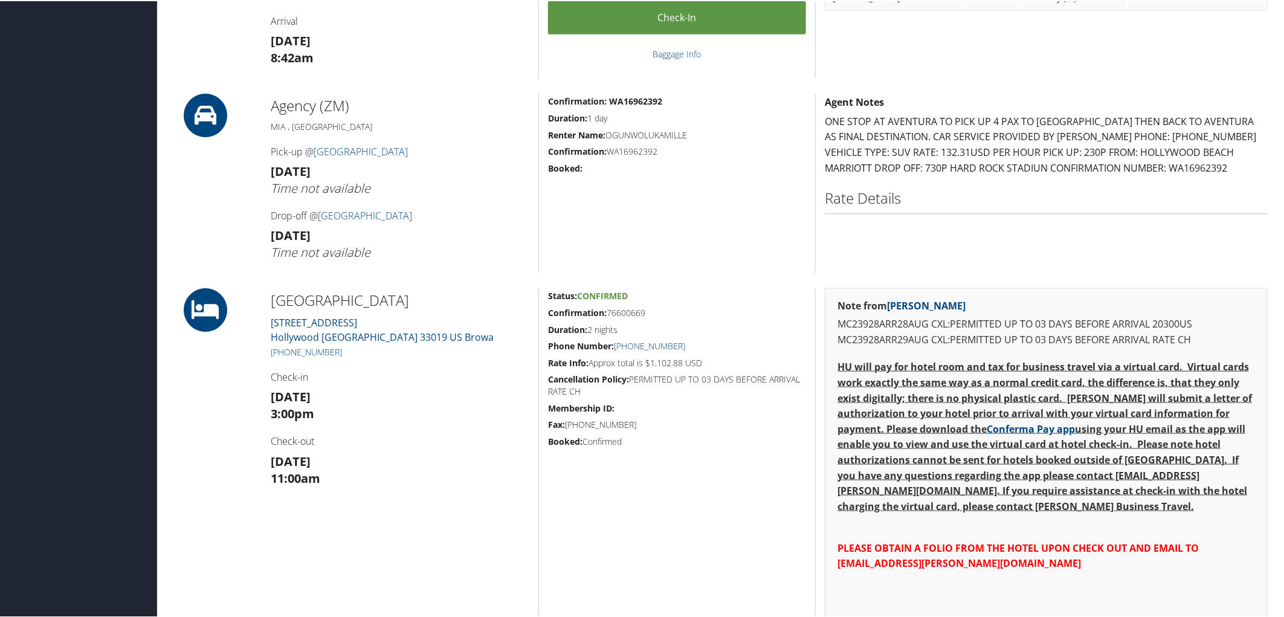
drag, startPoint x: 649, startPoint y: 312, endPoint x: 608, endPoint y: 313, distance: 41.1
click at [608, 313] on h5 "Confirmation: 76600669" at bounding box center [677, 312] width 258 height 12
copy h5 "76600669"
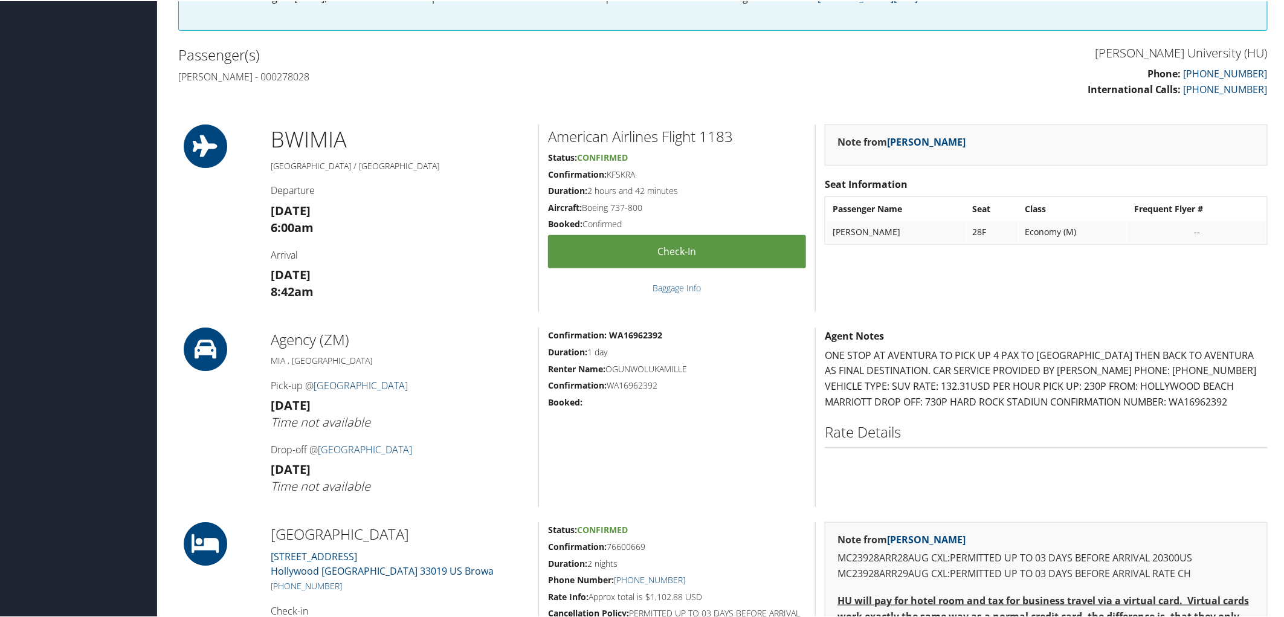
scroll to position [469, 0]
